Goal: Task Accomplishment & Management: Use online tool/utility

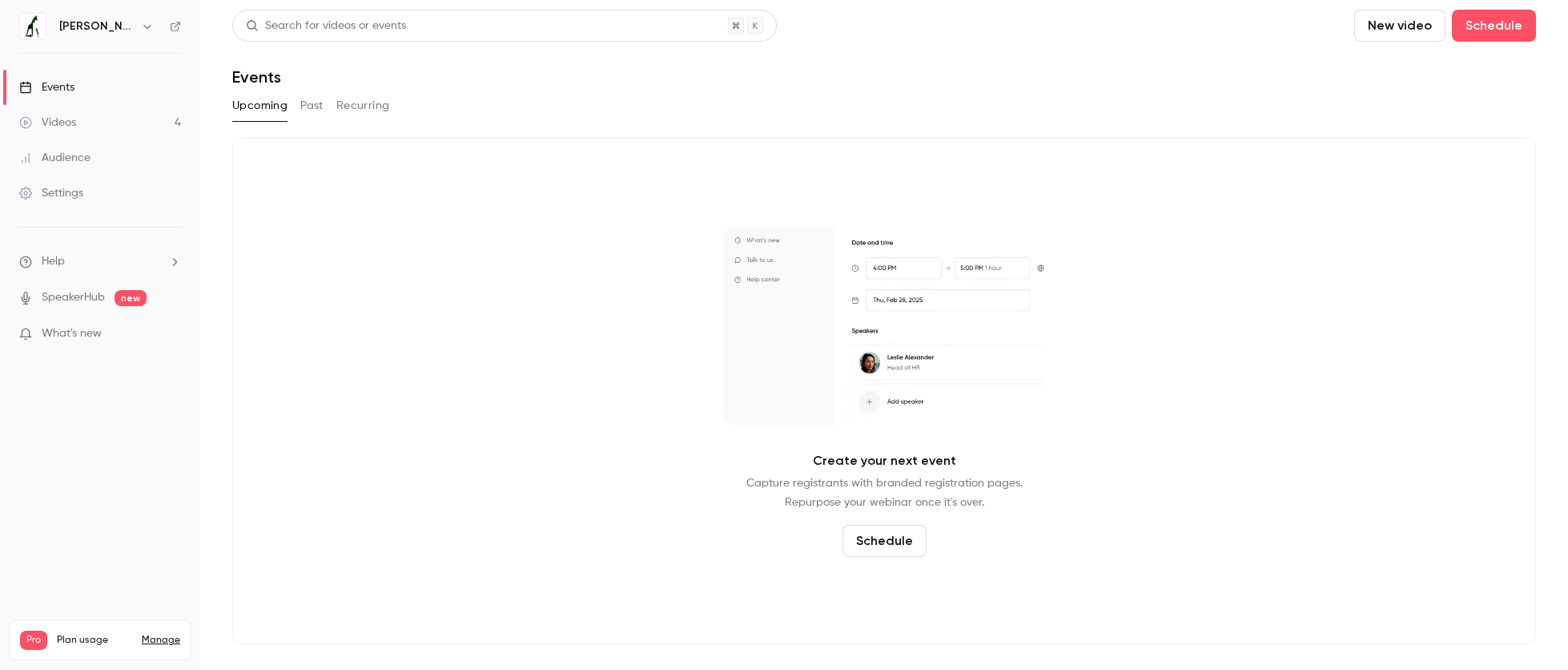
click at [71, 91] on div "Events" at bounding box center [47, 87] width 55 height 16
click at [304, 105] on button "Past" at bounding box center [312, 105] width 23 height 26
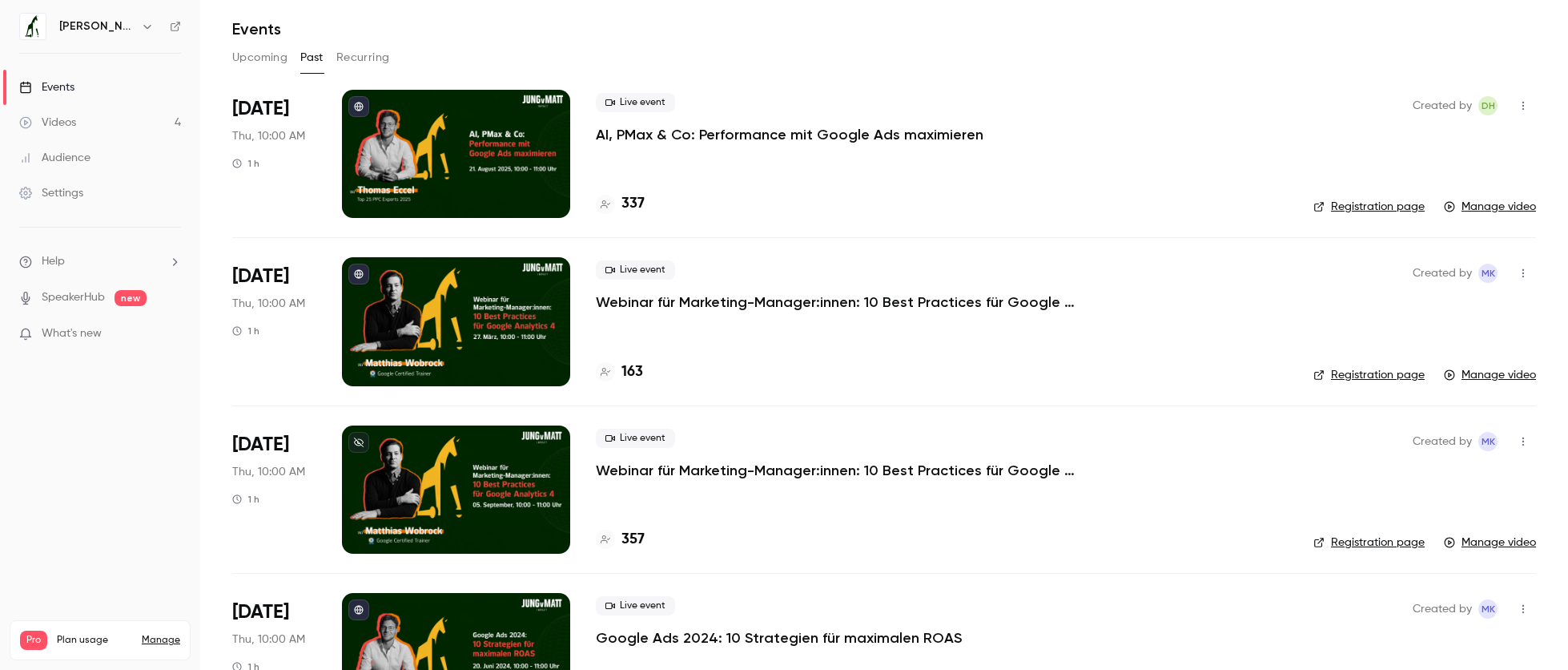
scroll to position [45, 0]
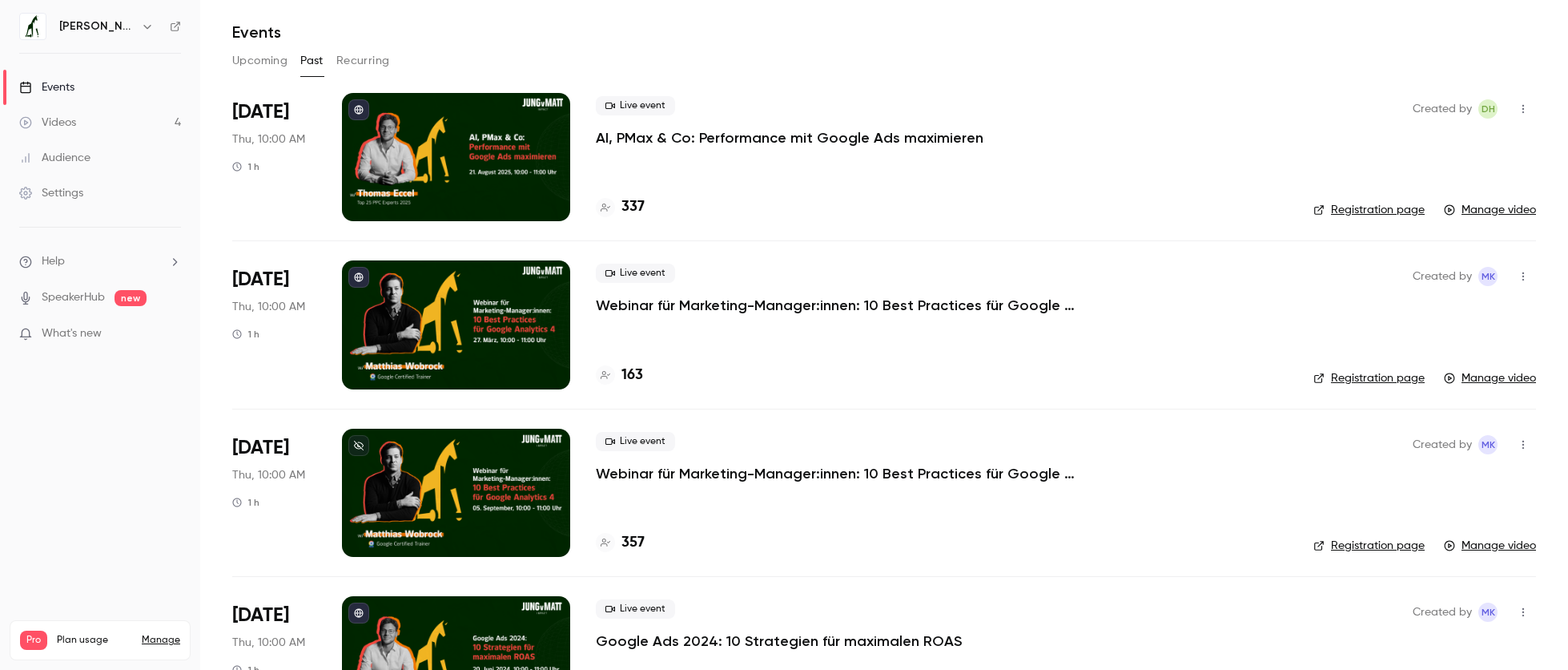
click at [523, 157] on div at bounding box center [456, 157] width 228 height 128
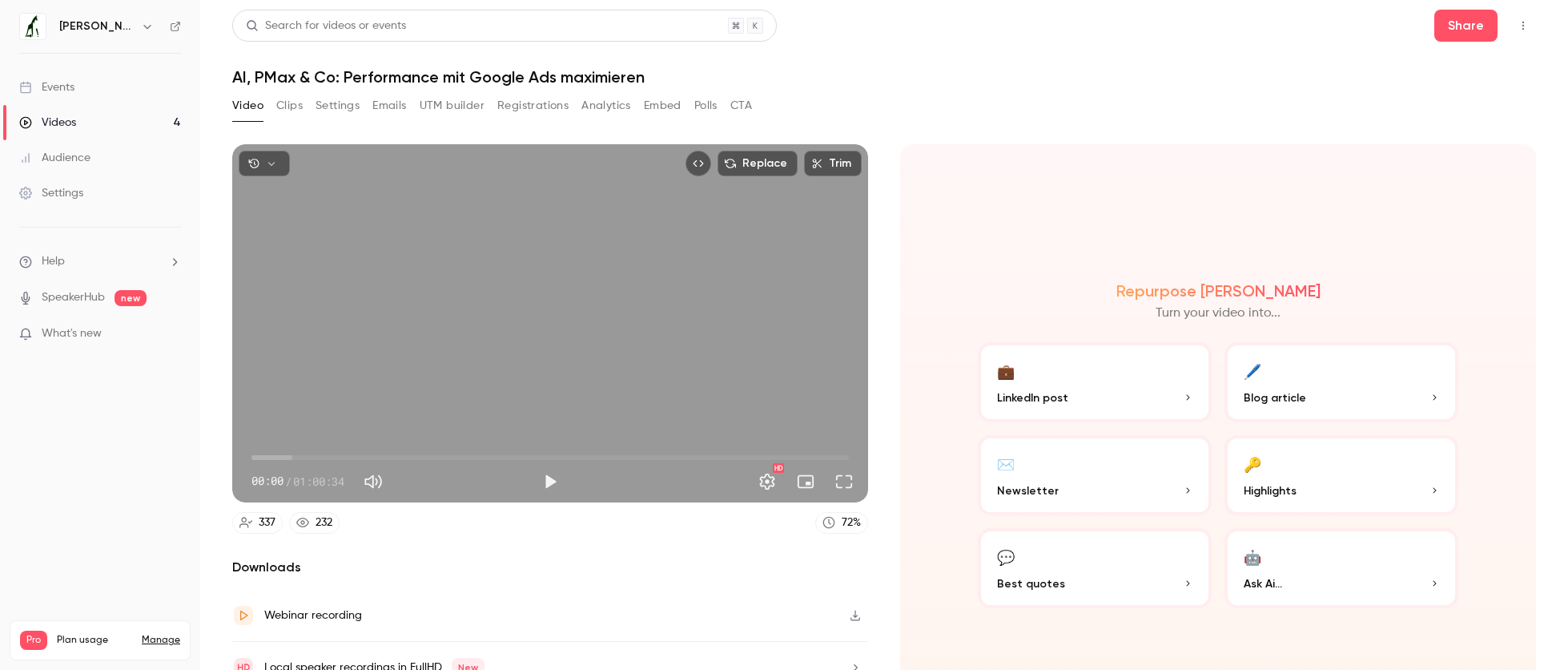
click at [534, 113] on button "Registrations" at bounding box center [533, 105] width 71 height 26
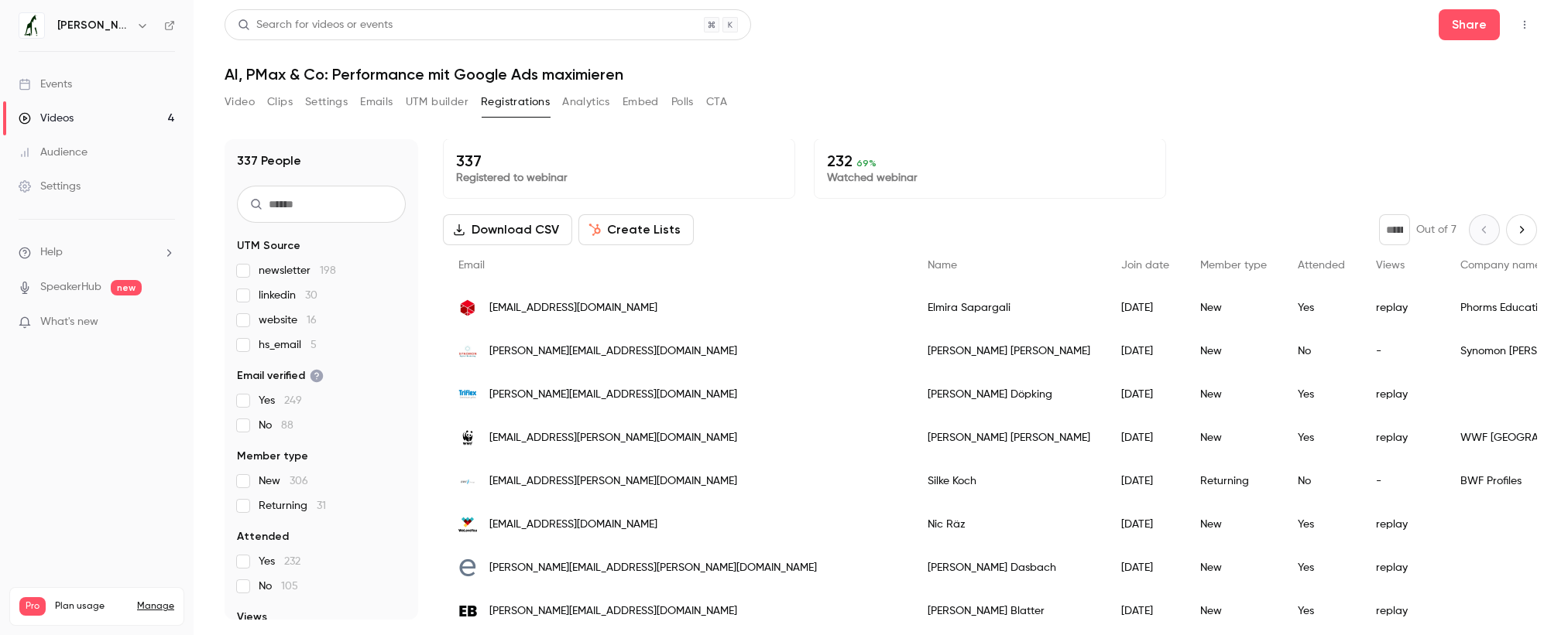
click at [634, 231] on button "Create Lists" at bounding box center [636, 230] width 116 height 31
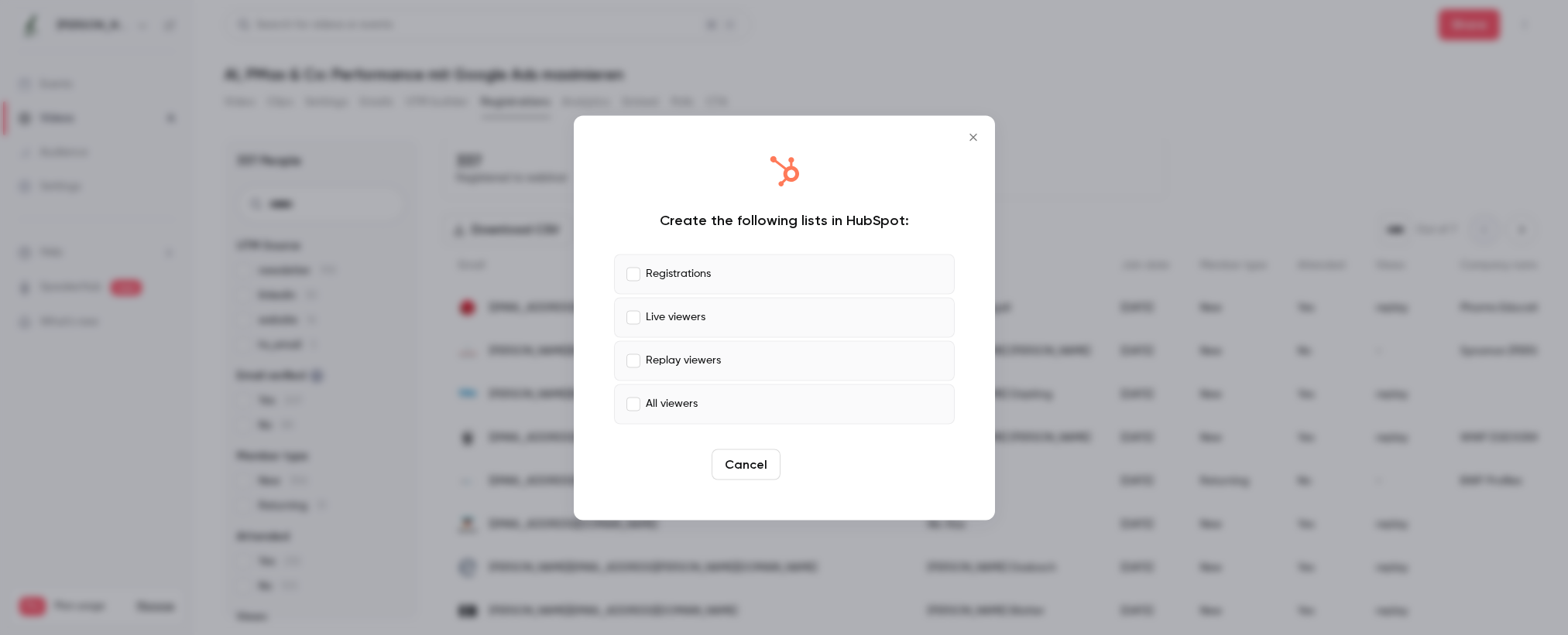
click at [815, 458] on button "Create" at bounding box center [821, 464] width 70 height 31
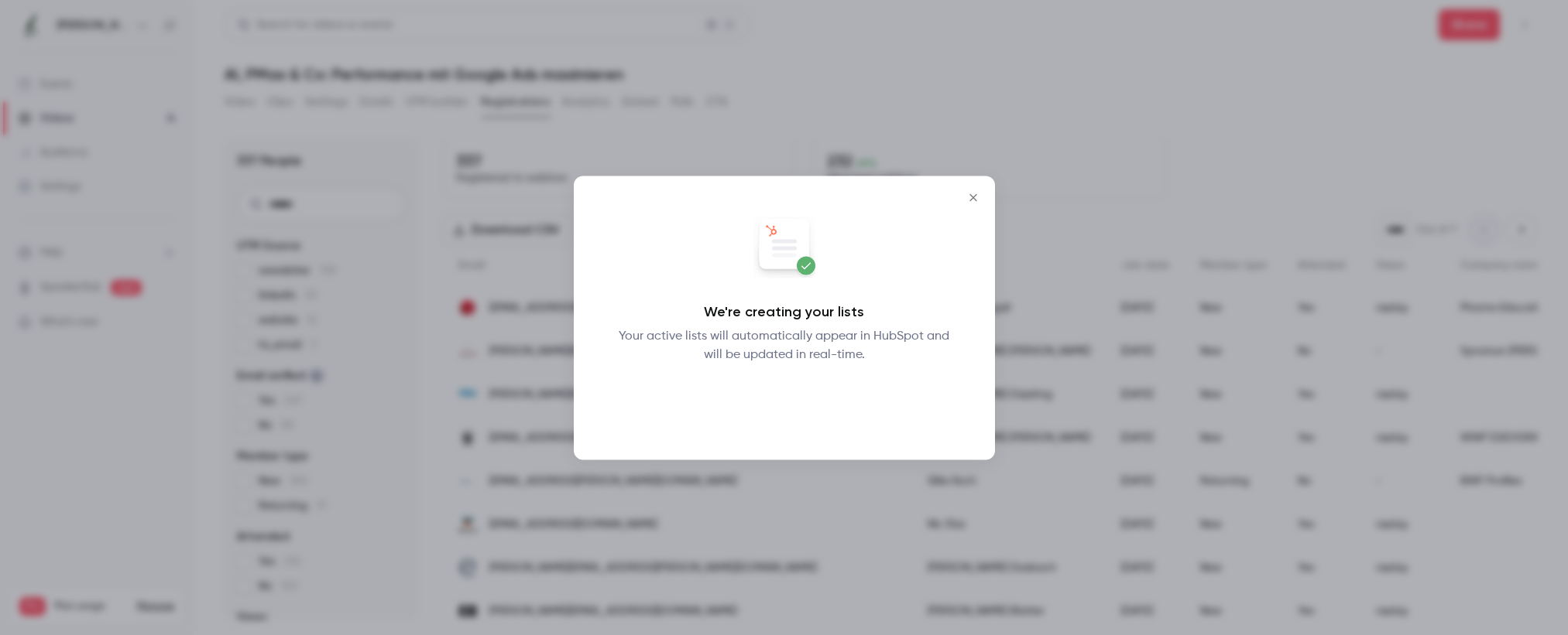
click at [791, 408] on button "Okay" at bounding box center [784, 404] width 57 height 31
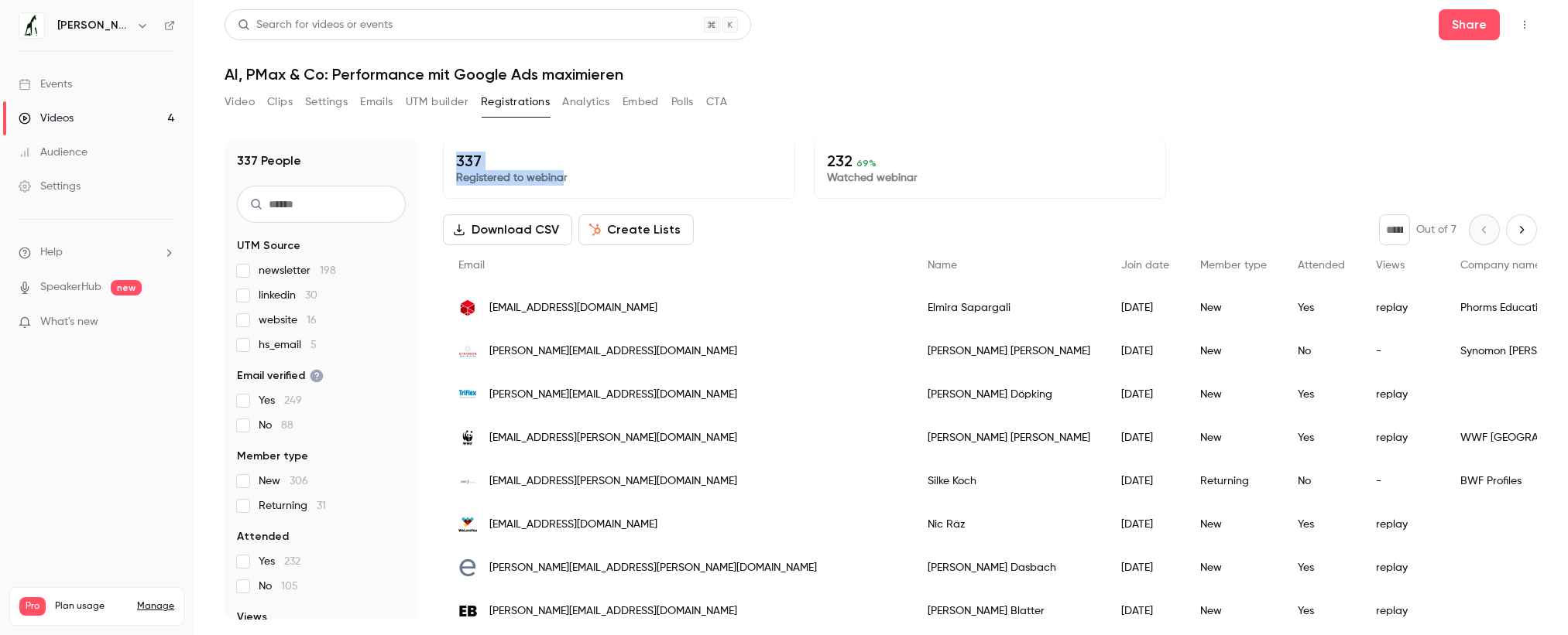
drag, startPoint x: 524, startPoint y: 165, endPoint x: 565, endPoint y: 174, distance: 42.0
click at [564, 174] on div "337 Registered to webinar" at bounding box center [619, 169] width 353 height 60
drag, startPoint x: 596, startPoint y: 179, endPoint x: 603, endPoint y: 177, distance: 7.3
click at [596, 179] on p "Registered to webinar" at bounding box center [619, 178] width 326 height 16
drag, startPoint x: 606, startPoint y: 176, endPoint x: 457, endPoint y: 158, distance: 150.1
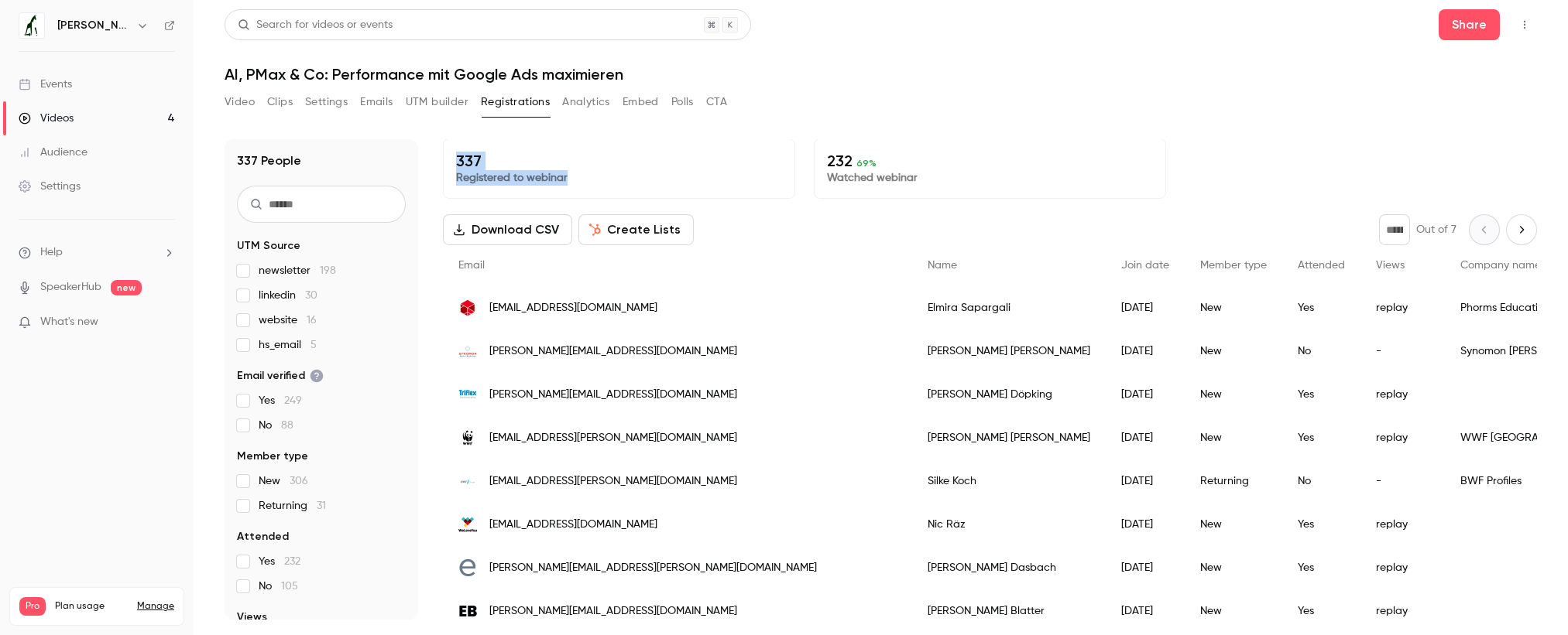
click at [457, 158] on div "337 Registered to webinar" at bounding box center [619, 169] width 353 height 60
click at [457, 158] on p "337" at bounding box center [619, 161] width 326 height 19
drag, startPoint x: 459, startPoint y: 159, endPoint x: 627, endPoint y: 183, distance: 169.7
click at [627, 183] on div "337 Registered to webinar" at bounding box center [619, 169] width 353 height 60
click at [607, 183] on p "Registered to webinar" at bounding box center [619, 178] width 326 height 16
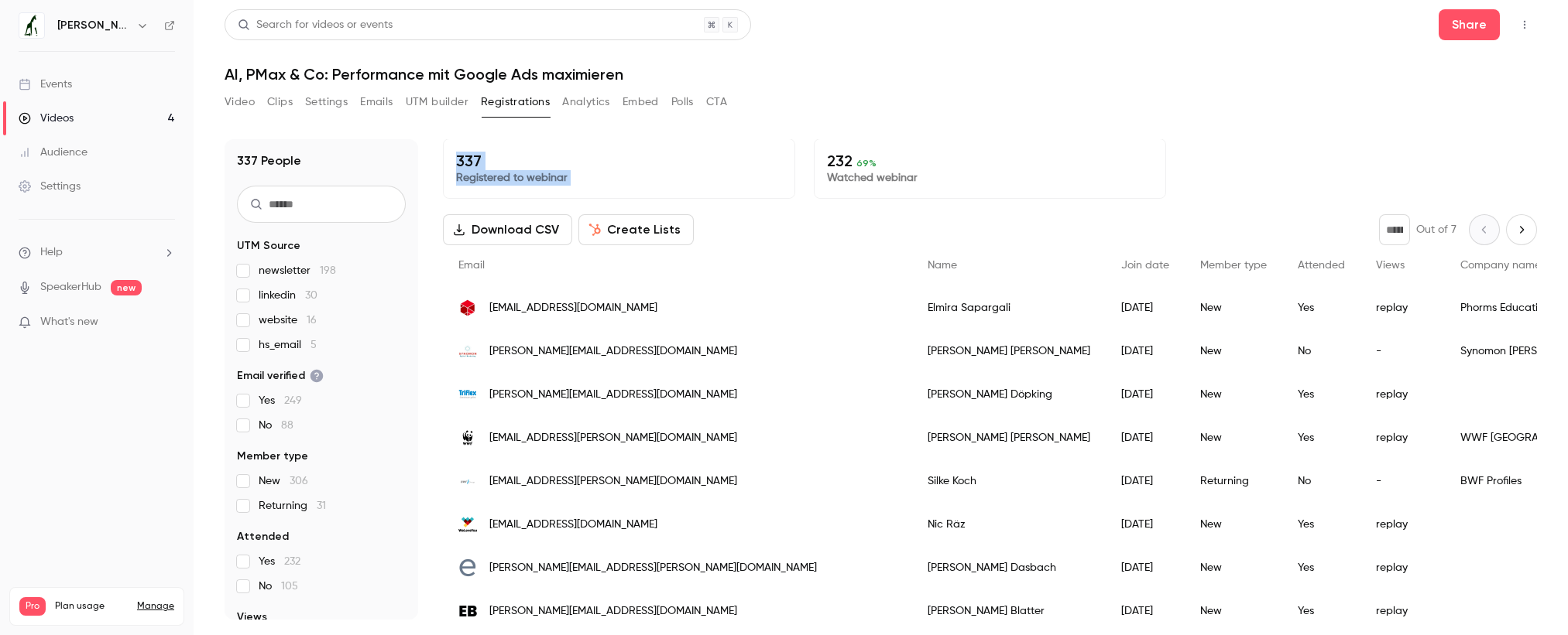
drag, startPoint x: 607, startPoint y: 183, endPoint x: 464, endPoint y: 163, distance: 144.4
click at [464, 163] on div "337 Registered to webinar" at bounding box center [619, 169] width 353 height 60
click at [464, 163] on p "337" at bounding box center [619, 161] width 326 height 19
drag, startPoint x: 456, startPoint y: 159, endPoint x: 603, endPoint y: 185, distance: 149.3
click at [603, 185] on div "337 Registered to webinar" at bounding box center [619, 169] width 353 height 60
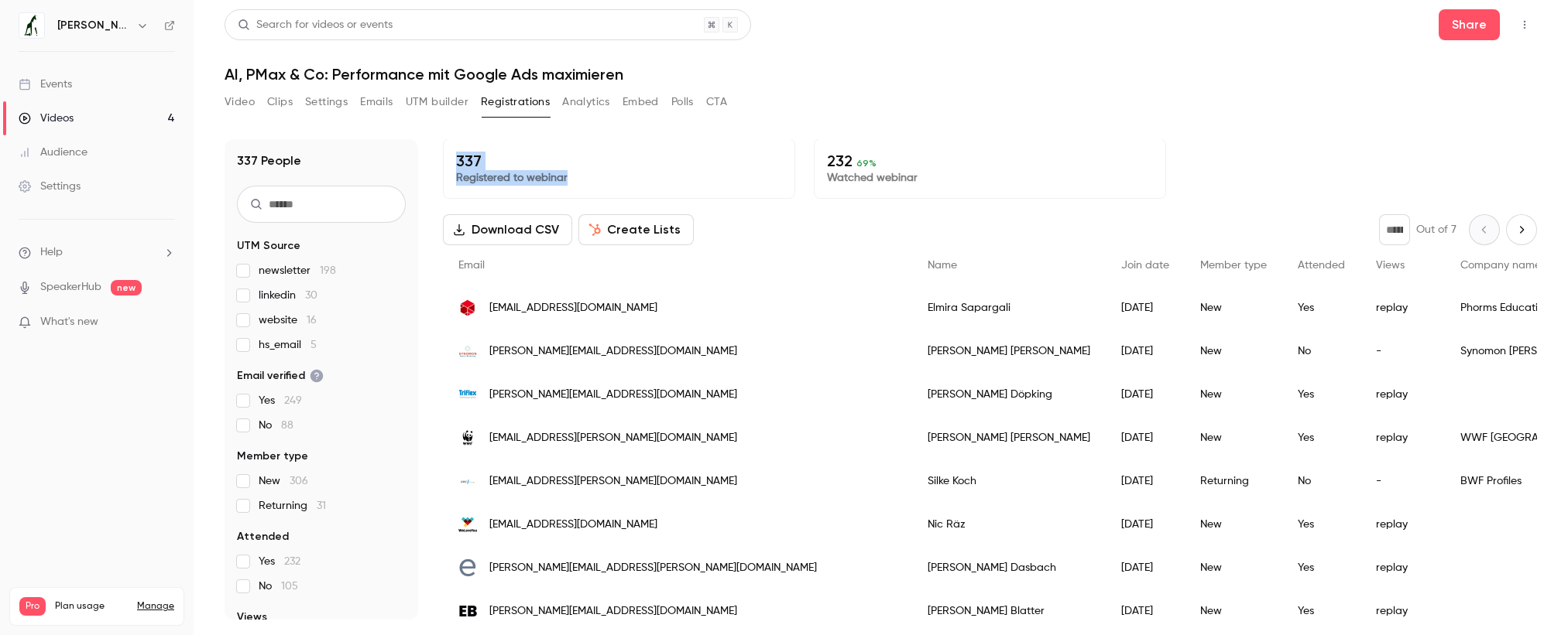
click at [591, 177] on p "Registered to webinar" at bounding box center [619, 178] width 326 height 16
drag, startPoint x: 593, startPoint y: 177, endPoint x: 436, endPoint y: 165, distance: 157.5
click at [436, 165] on div "337 People UTM Source newsletter 198 linkedin 30 website 16 hs_email 5 Email ve…" at bounding box center [880, 380] width 1312 height 481
click at [475, 158] on p "337" at bounding box center [619, 161] width 326 height 19
drag, startPoint x: 506, startPoint y: 171, endPoint x: 725, endPoint y: 144, distance: 220.7
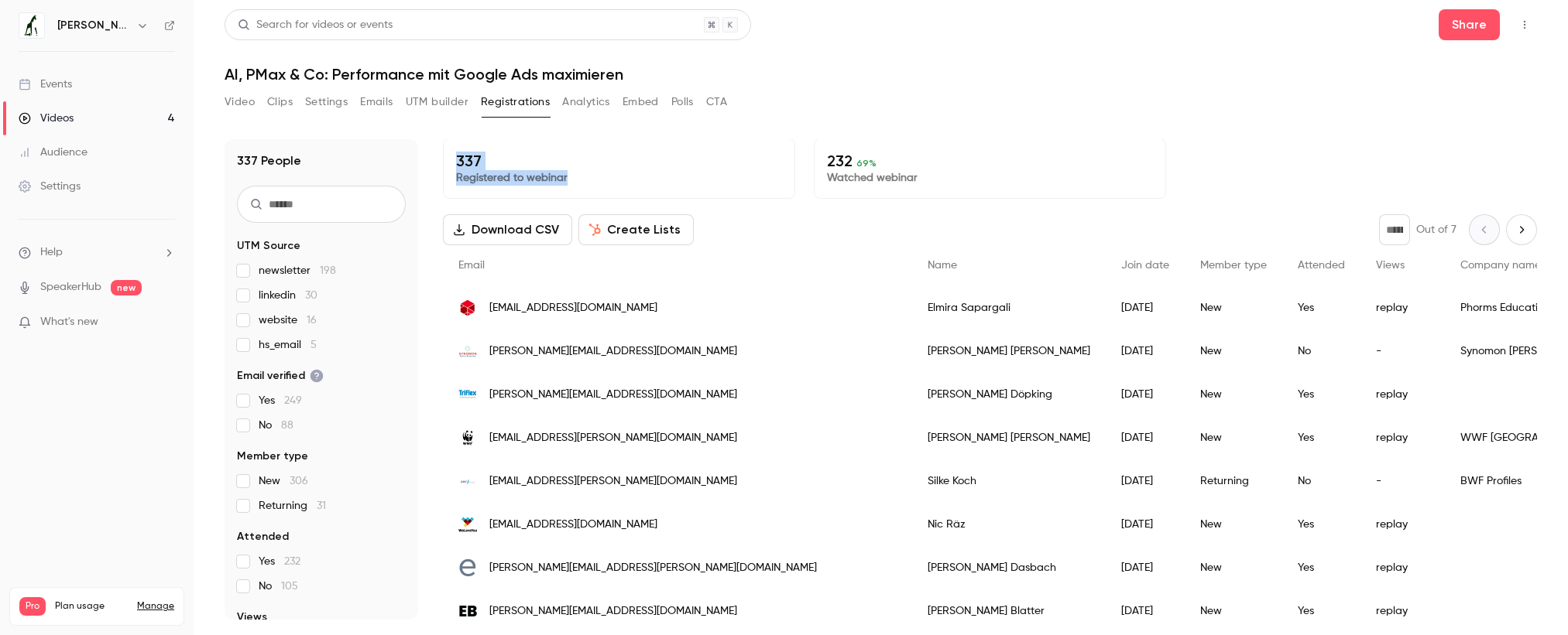
click at [619, 194] on div "337 Registered to webinar" at bounding box center [619, 169] width 353 height 60
drag, startPoint x: 538, startPoint y: 186, endPoint x: 506, endPoint y: 171, distance: 35.3
click at [538, 186] on div "337 Registered to webinar" at bounding box center [619, 169] width 353 height 60
drag, startPoint x: 459, startPoint y: 159, endPoint x: 611, endPoint y: 174, distance: 152.7
click at [609, 173] on div "337 Registered to webinar" at bounding box center [619, 169] width 353 height 60
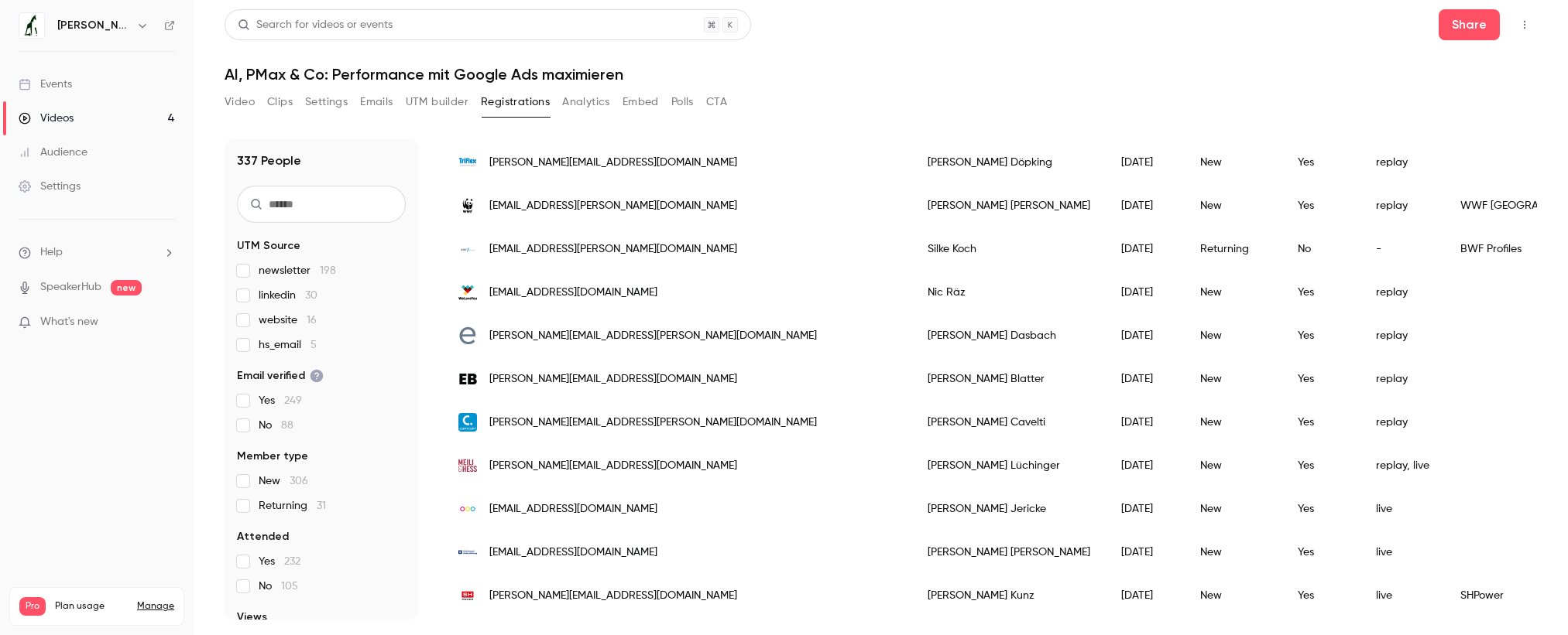
scroll to position [248, 0]
